Goal: Information Seeking & Learning: Understand process/instructions

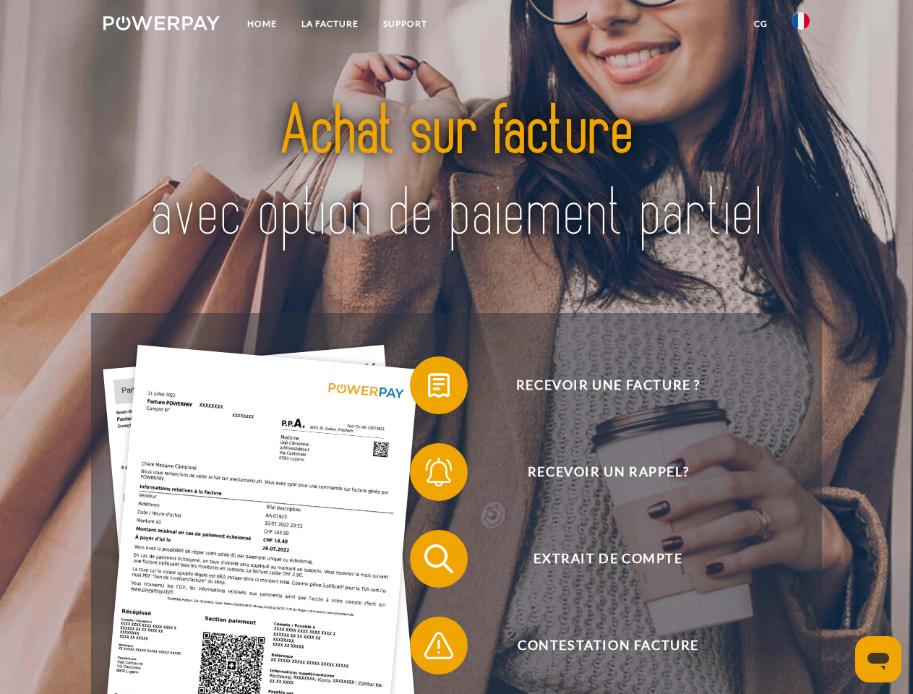
click at [161, 25] on img at bounding box center [161, 23] width 116 height 14
click at [801, 25] on img at bounding box center [801, 20] width 17 height 17
click at [761, 24] on link "CG" at bounding box center [761, 24] width 38 height 26
click at [428, 388] on span at bounding box center [417, 385] width 72 height 72
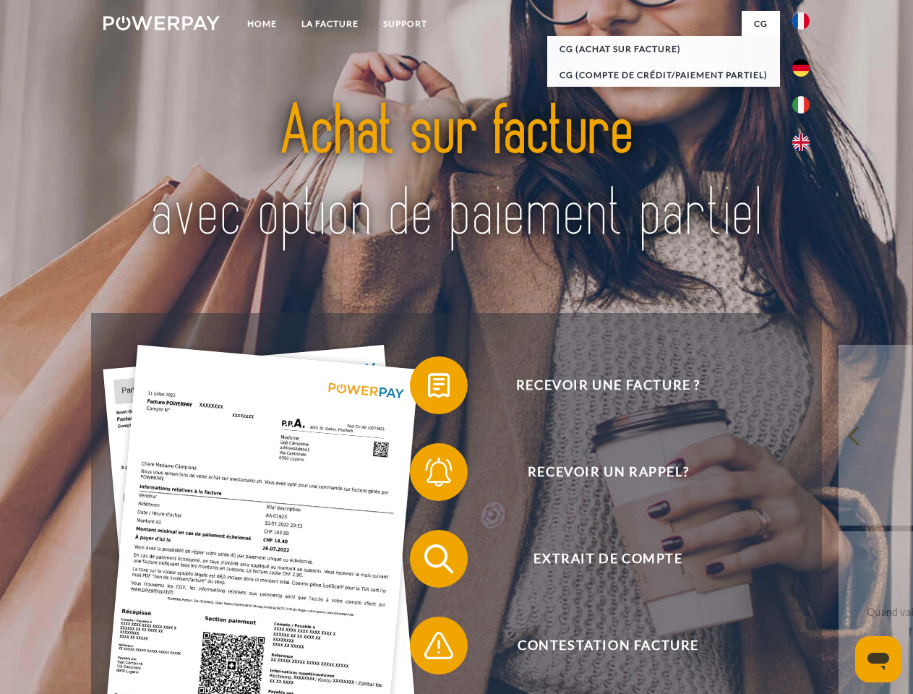
click at [428, 475] on span at bounding box center [417, 472] width 72 height 72
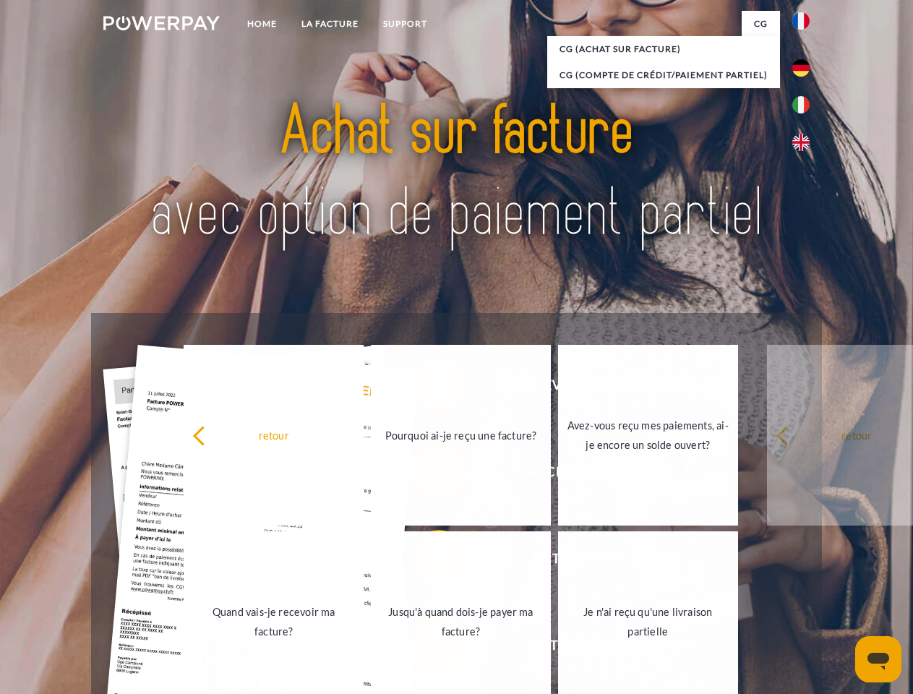
click at [428, 562] on link "Jusqu'à quand dois-je payer ma facture?" at bounding box center [461, 622] width 180 height 181
click at [428, 649] on span at bounding box center [417, 646] width 72 height 72
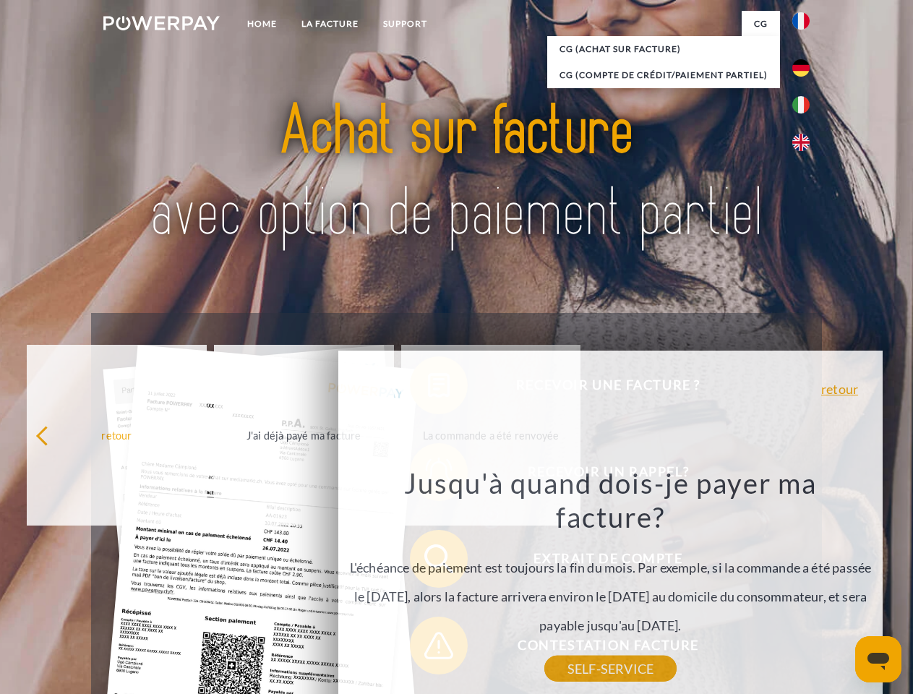
click at [879, 660] on icon "Ouvrir la fenêtre de messagerie" at bounding box center [879, 661] width 22 height 17
